Goal: Task Accomplishment & Management: Manage account settings

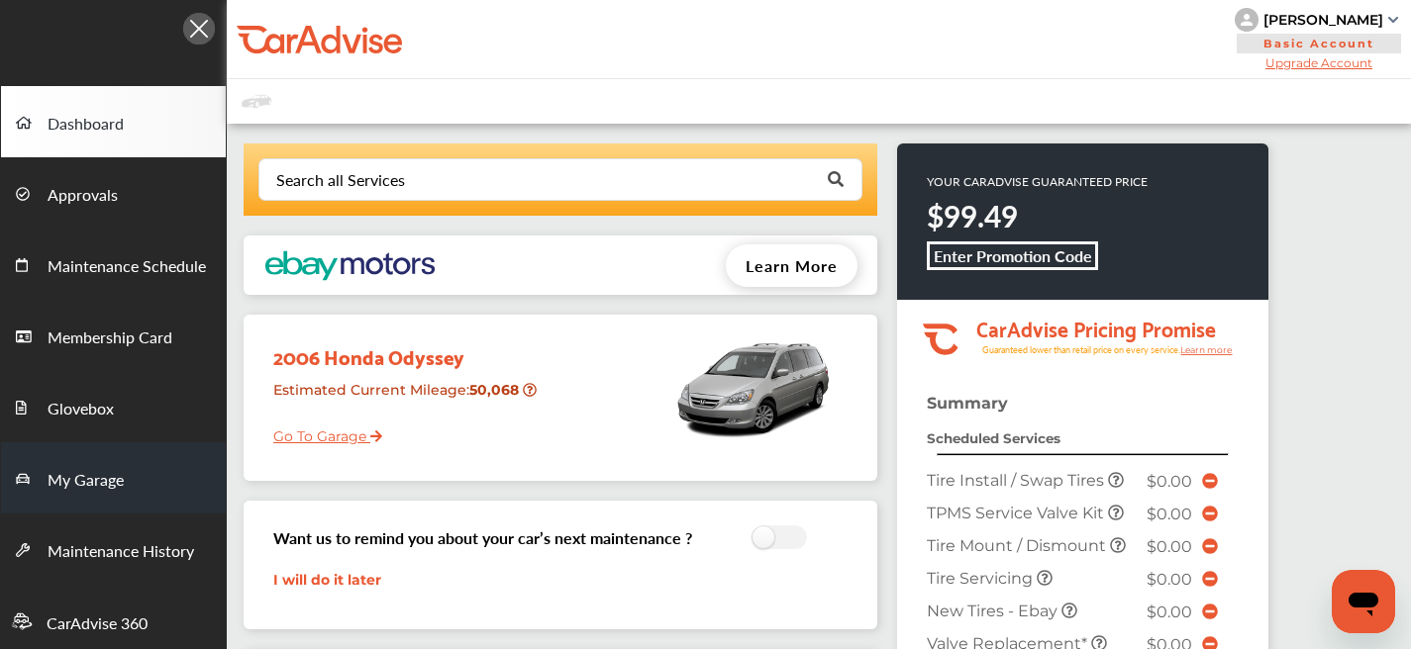
click at [136, 468] on link "My Garage" at bounding box center [113, 478] width 225 height 71
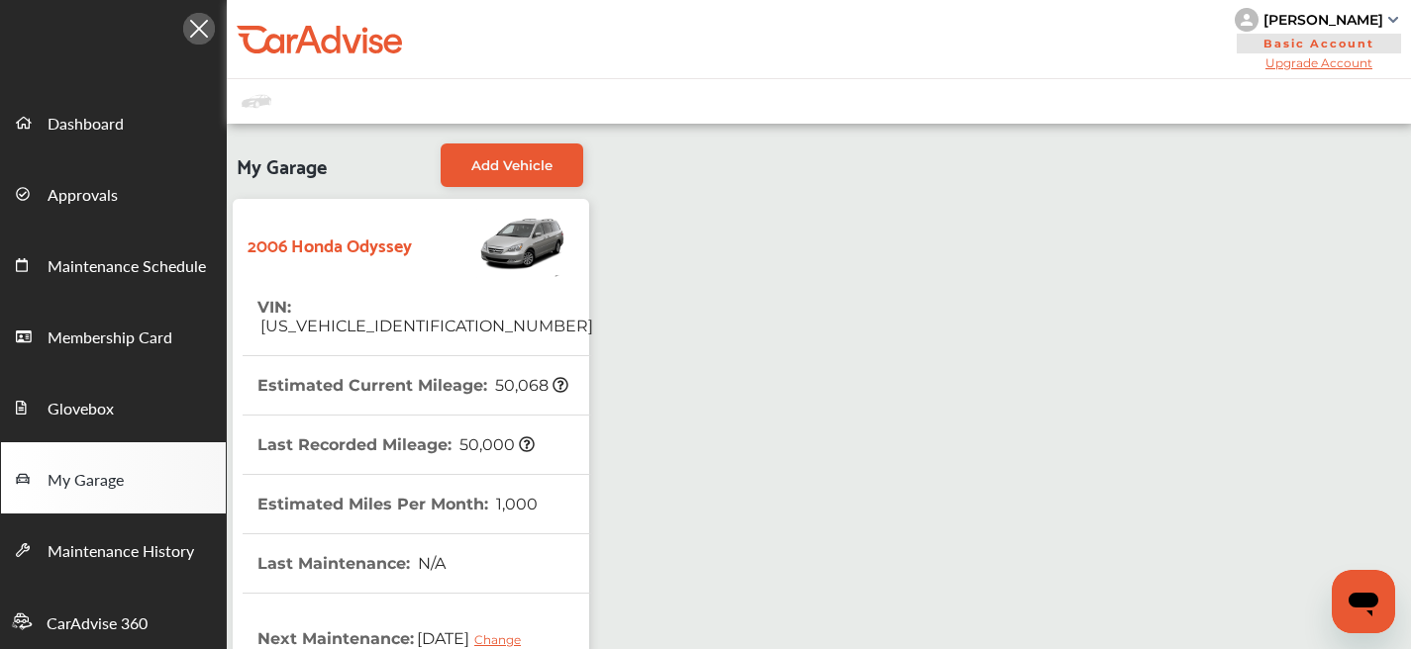
click at [362, 317] on span "[US_VEHICLE_IDENTIFICATION_NUMBER]" at bounding box center [425, 326] width 336 height 19
copy span "[US_VEHICLE_IDENTIFICATION_NUMBER]"
click at [542, 170] on span "Add Vehicle" at bounding box center [511, 165] width 81 height 16
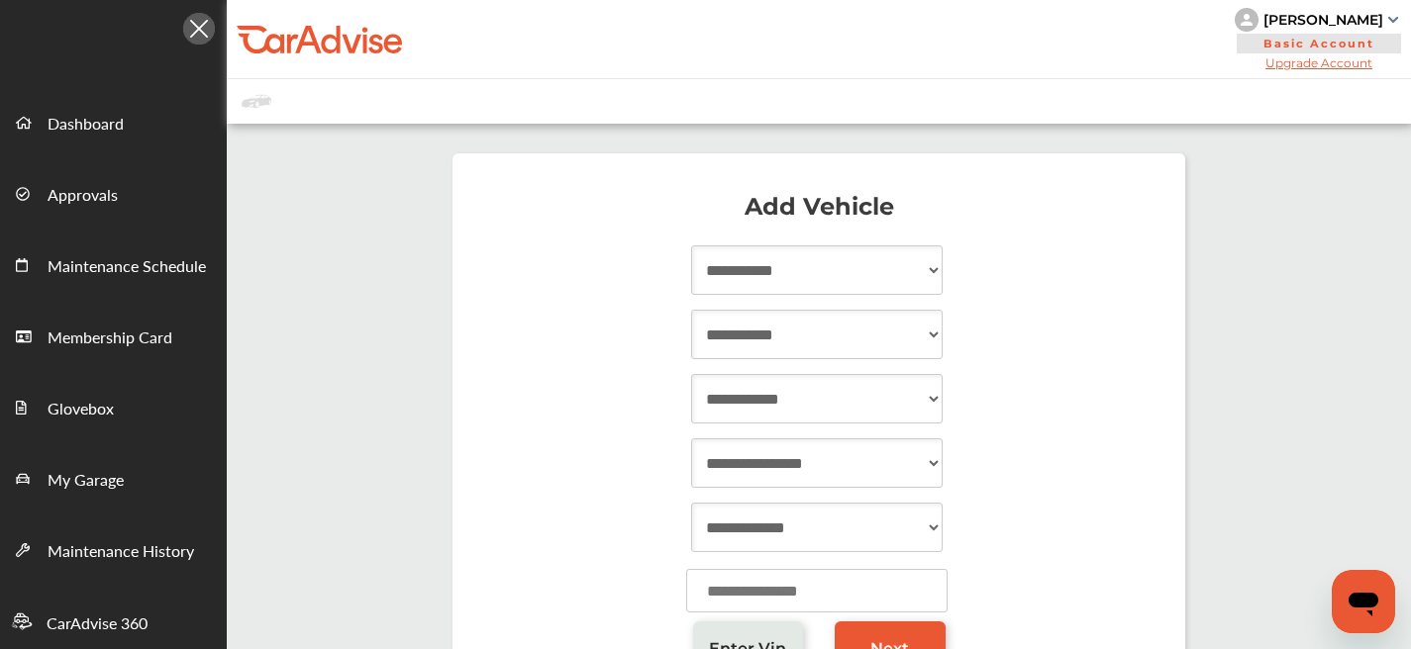
scroll to position [34, 0]
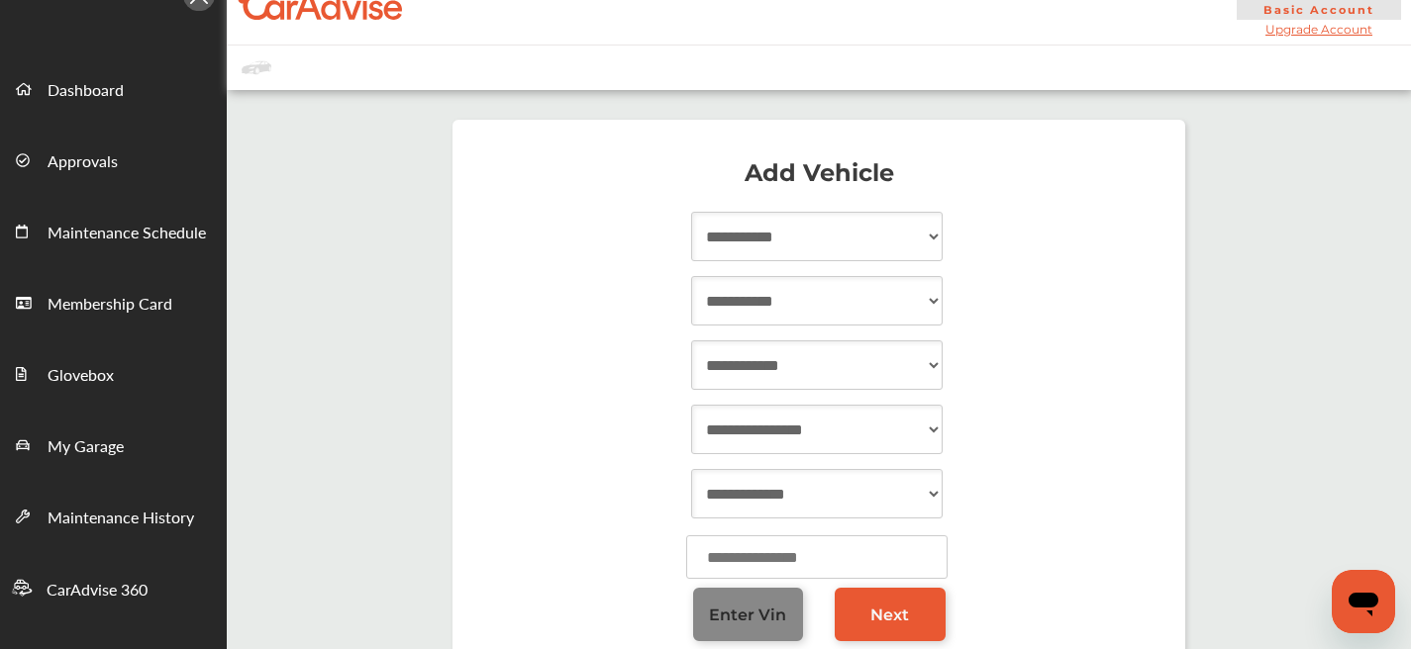
click at [774, 628] on link "Enter Vin" at bounding box center [748, 614] width 111 height 53
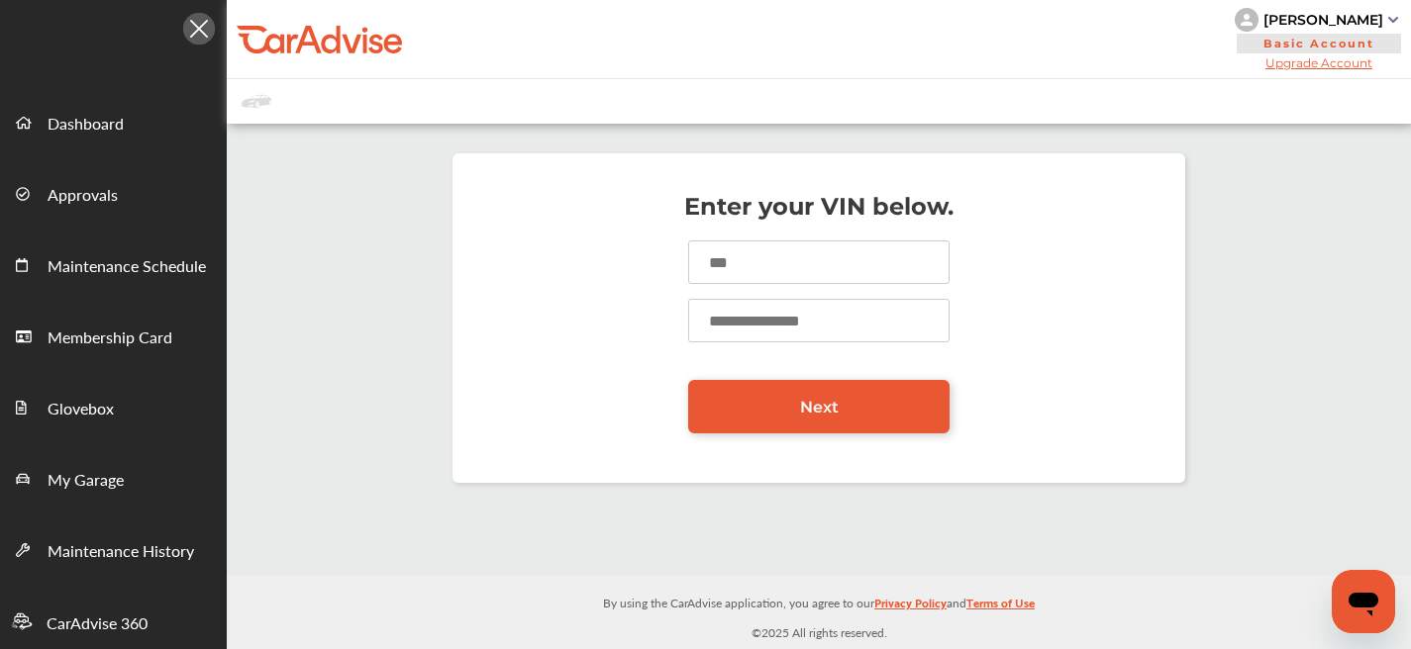
click at [777, 275] on input at bounding box center [818, 263] width 261 height 44
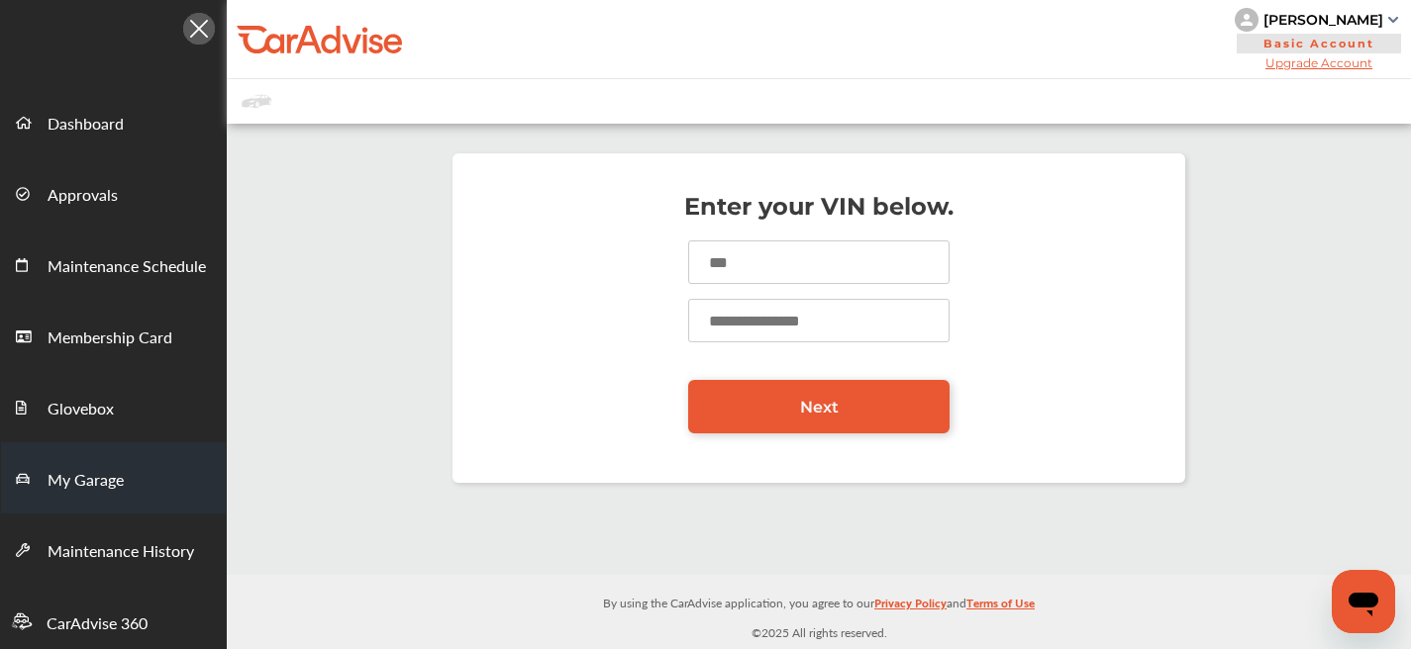
click at [119, 481] on span "My Garage" at bounding box center [86, 481] width 76 height 26
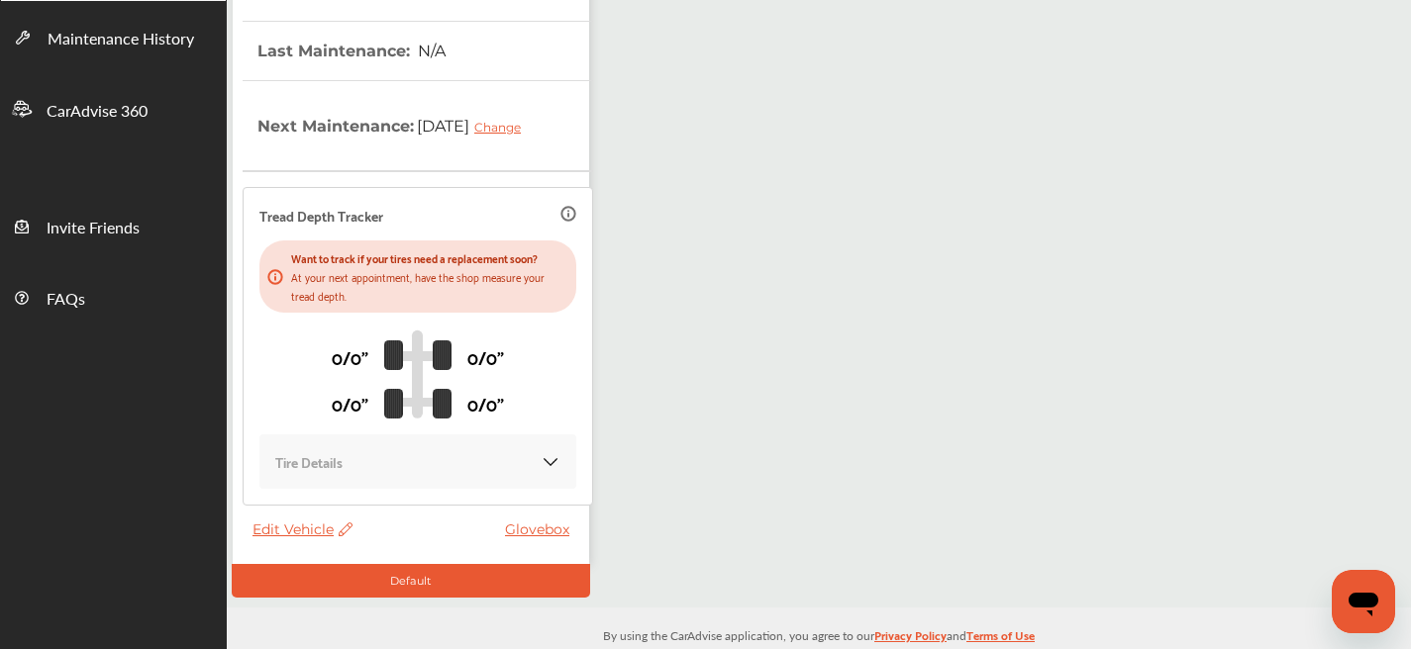
scroll to position [525, 0]
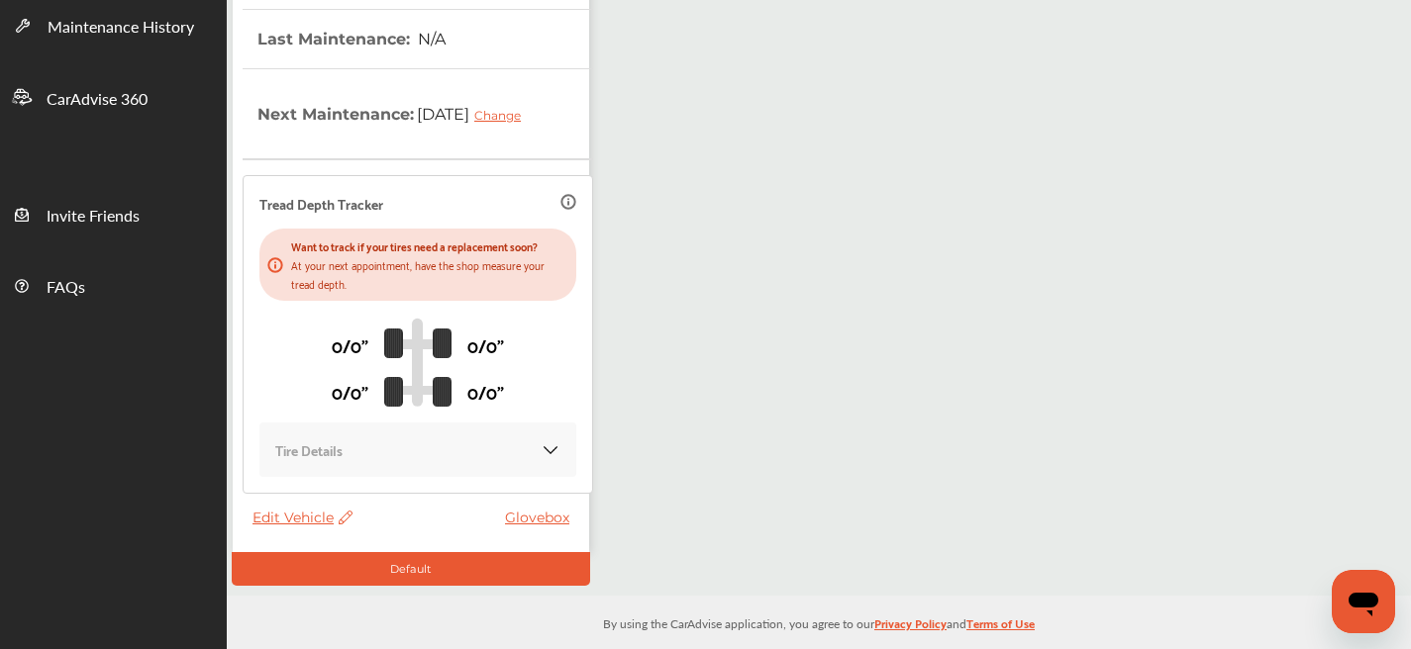
click at [311, 483] on thead "VIN : [US_VEHICLE_IDENTIFICATION_NUMBER] Estimated Current Mileage : 50,068 Las…" at bounding box center [418, 130] width 350 height 755
click at [309, 509] on span "Edit Vehicle" at bounding box center [302, 518] width 100 height 18
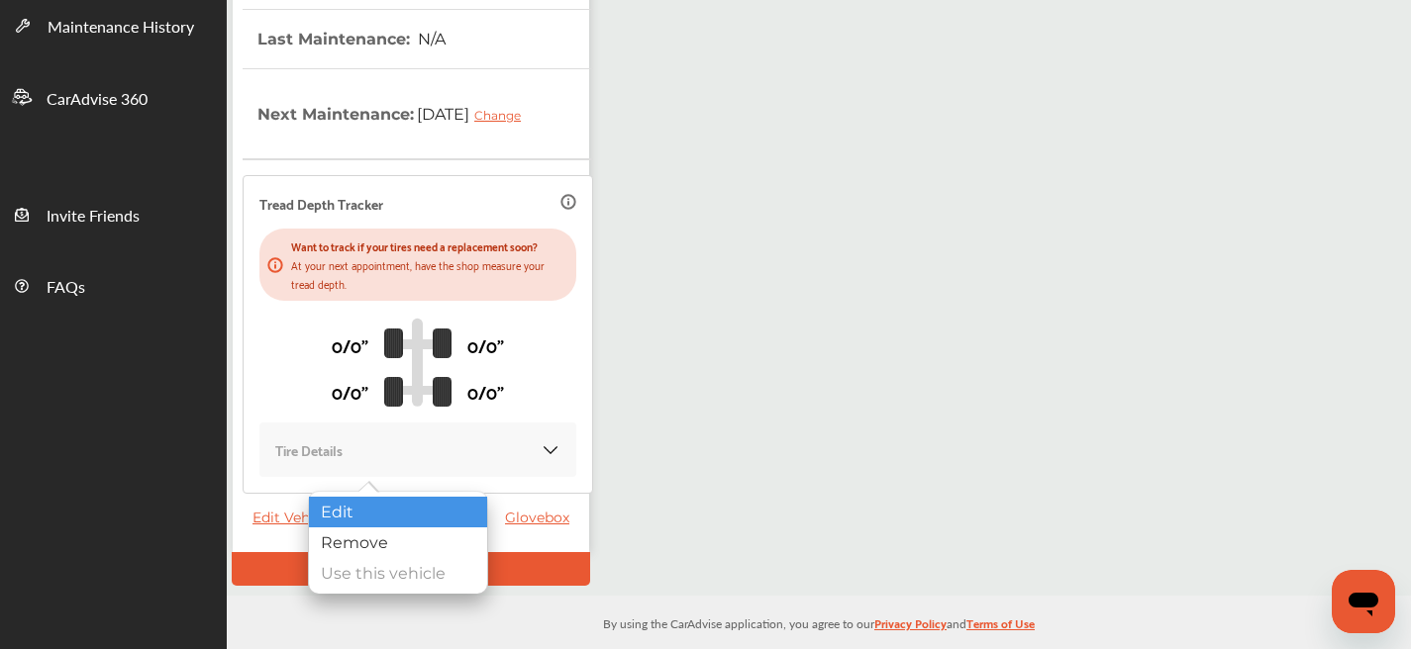
click at [337, 511] on div "Edit" at bounding box center [398, 512] width 178 height 31
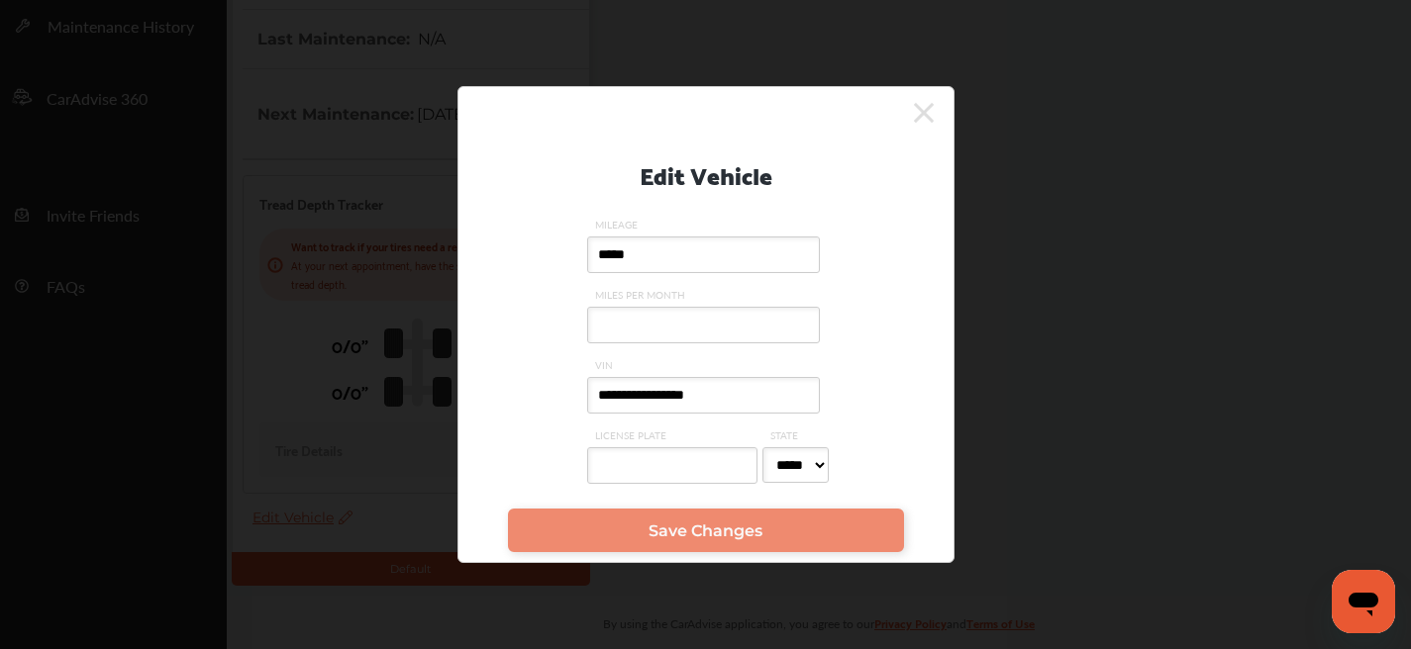
click at [684, 395] on input "**********" at bounding box center [703, 395] width 233 height 37
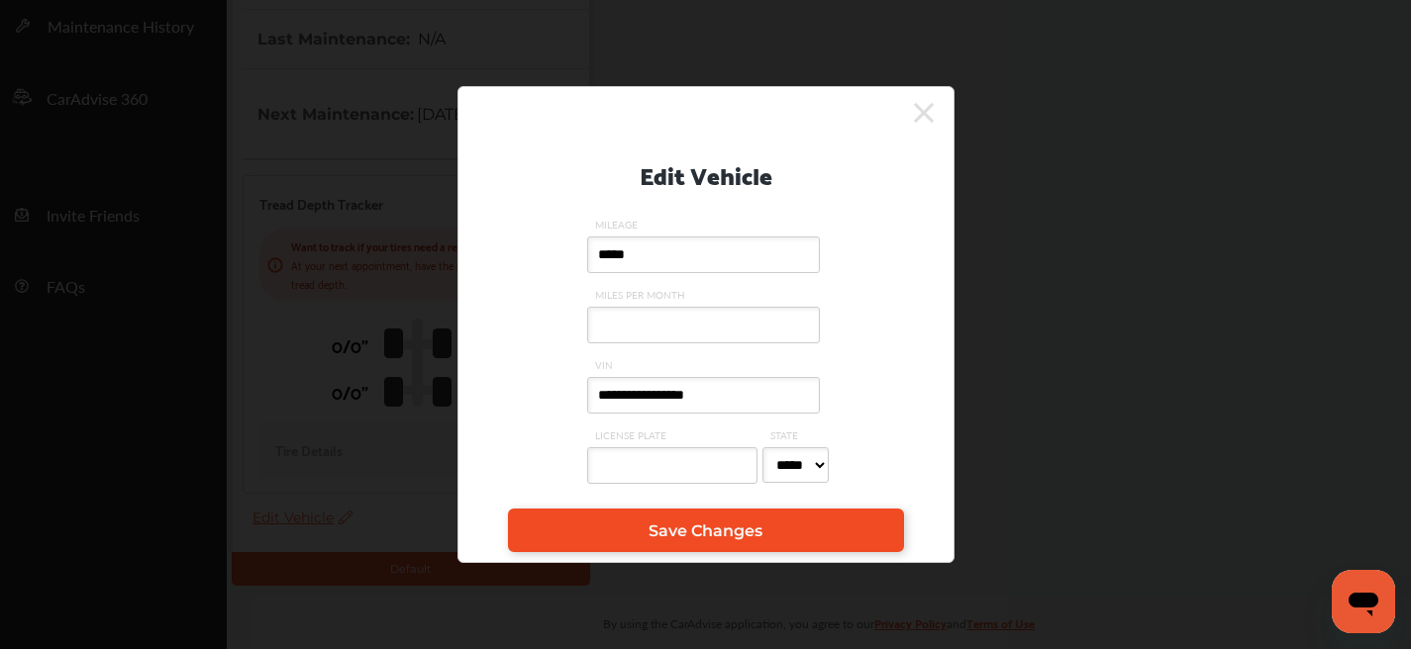
type input "**********"
click at [711, 543] on link "Save Changes" at bounding box center [706, 531] width 396 height 44
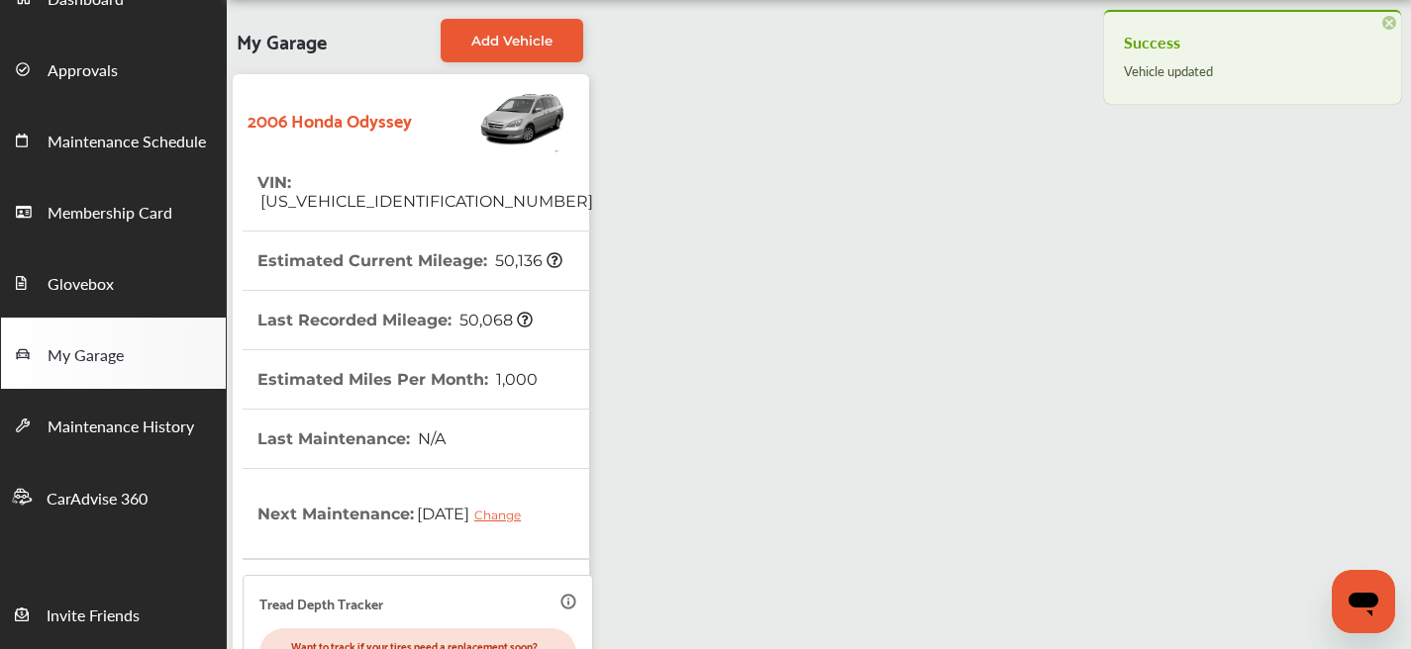
scroll to position [0, 0]
